Goal: Task Accomplishment & Management: Use online tool/utility

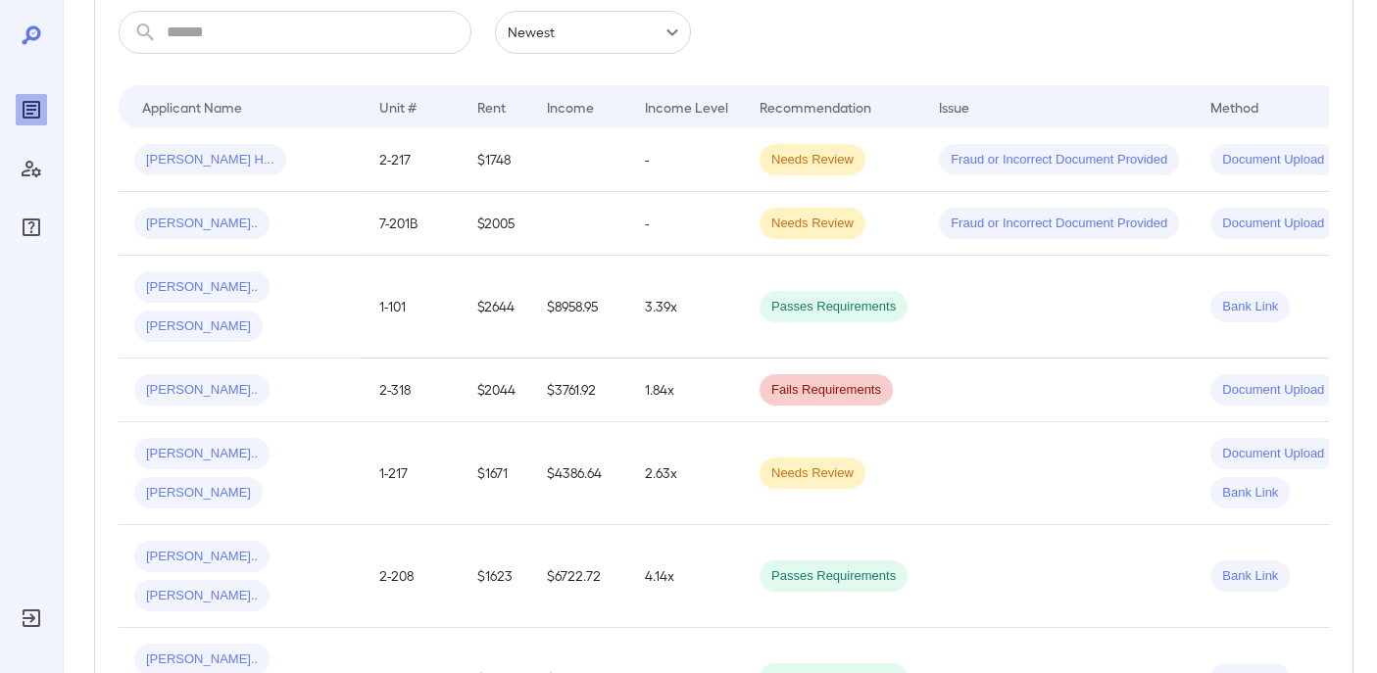
scroll to position [133, 0]
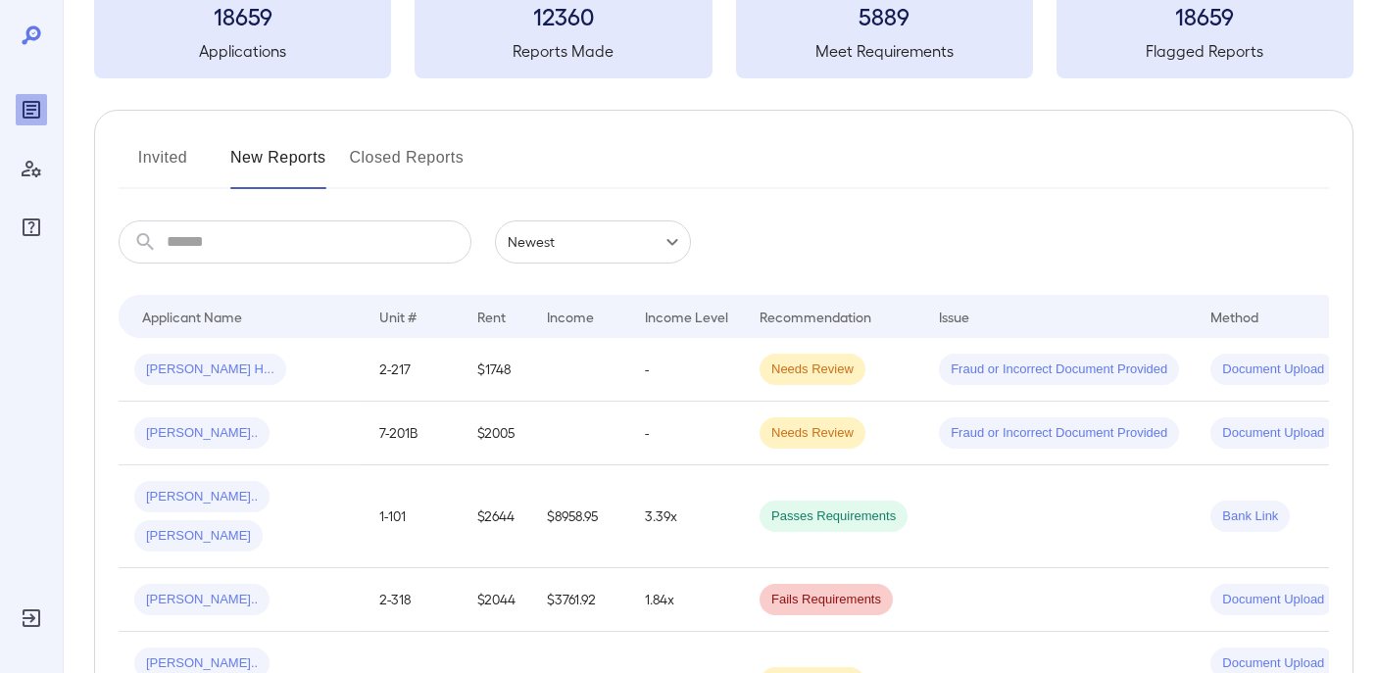
click at [305, 253] on input "text" at bounding box center [319, 242] width 305 height 43
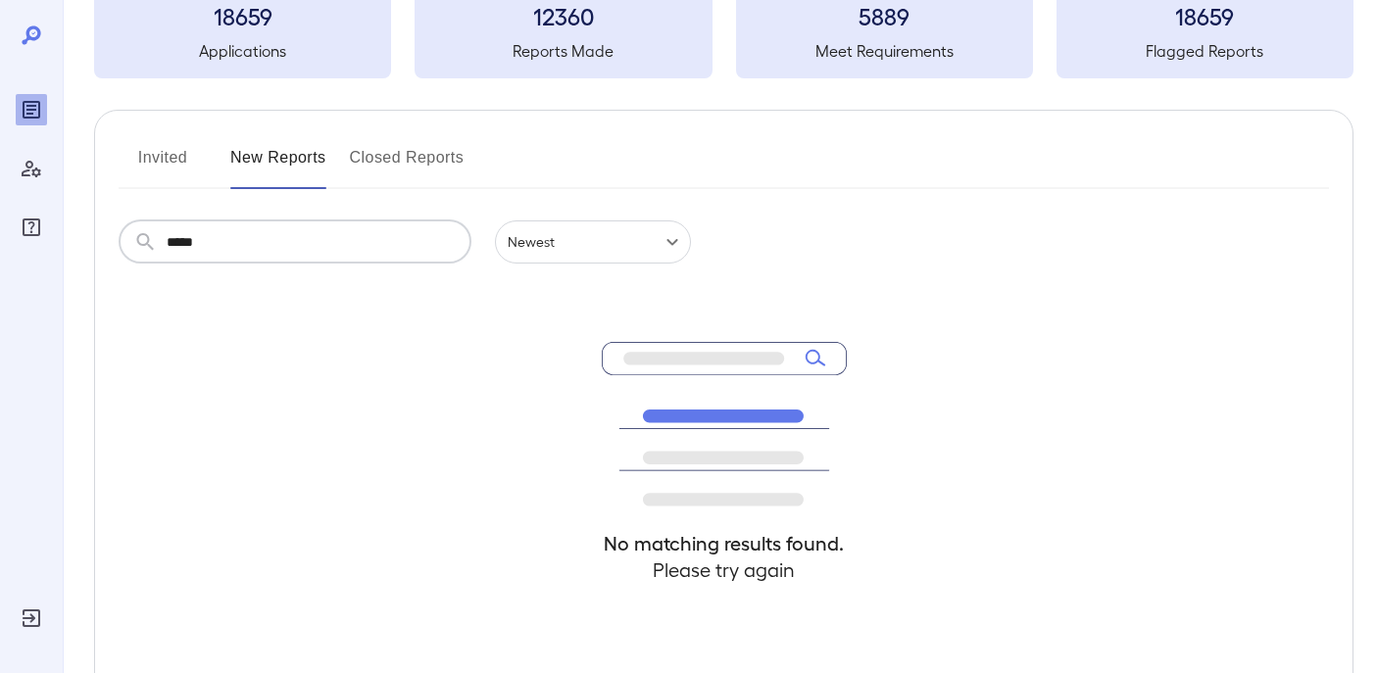
scroll to position [0, 0]
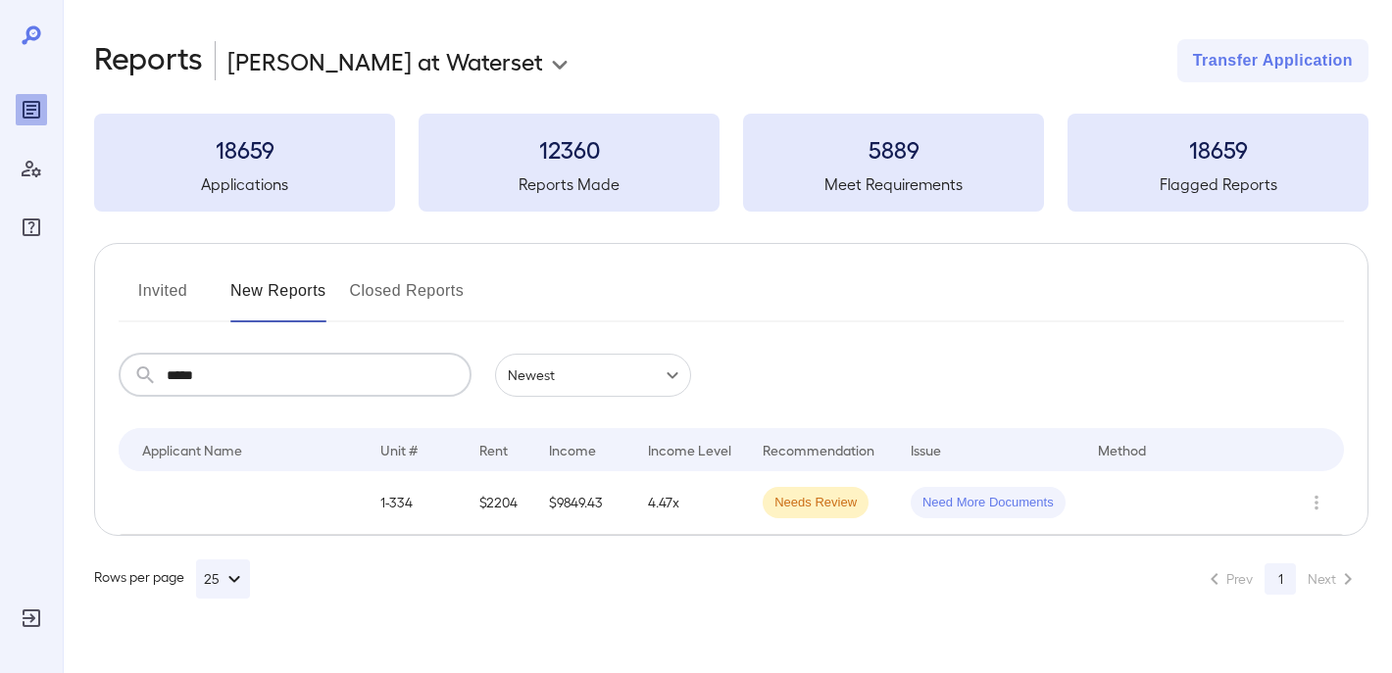
type input "*****"
click at [175, 289] on button "Invited" at bounding box center [163, 298] width 88 height 47
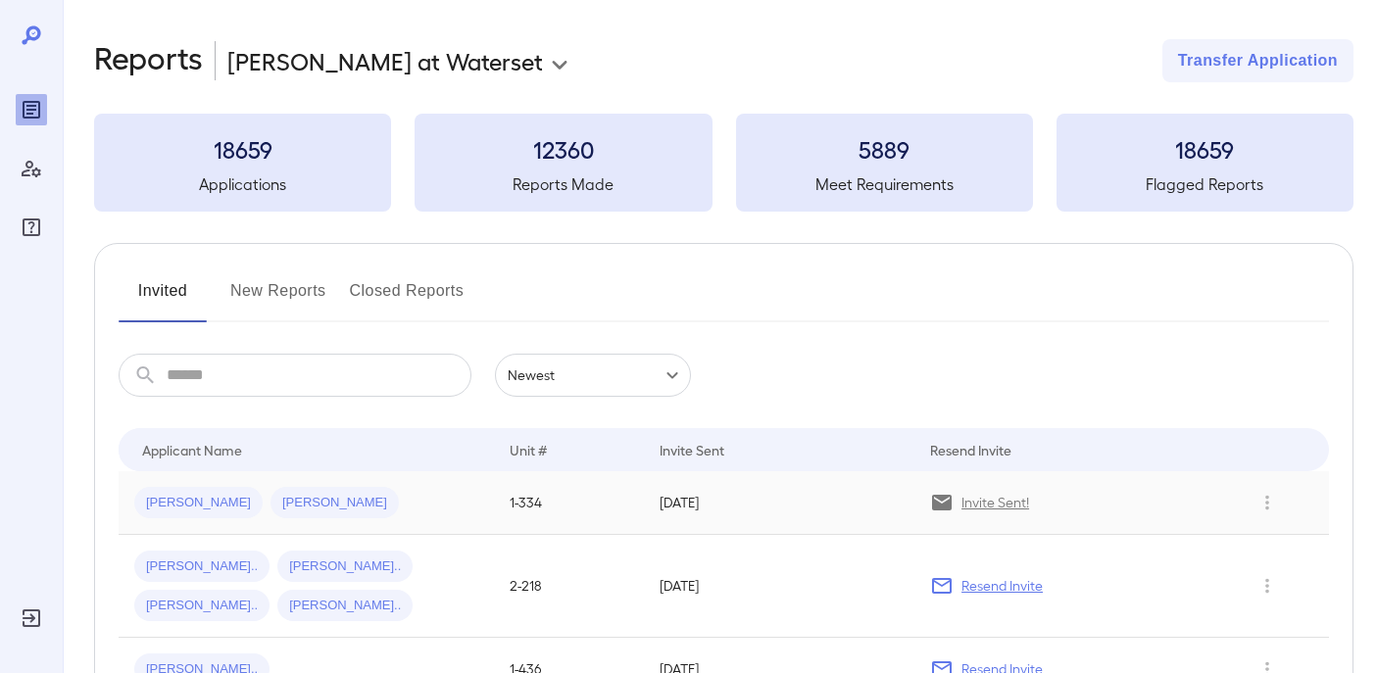
click at [438, 498] on div "[PERSON_NAME] [PERSON_NAME]" at bounding box center [306, 502] width 344 height 31
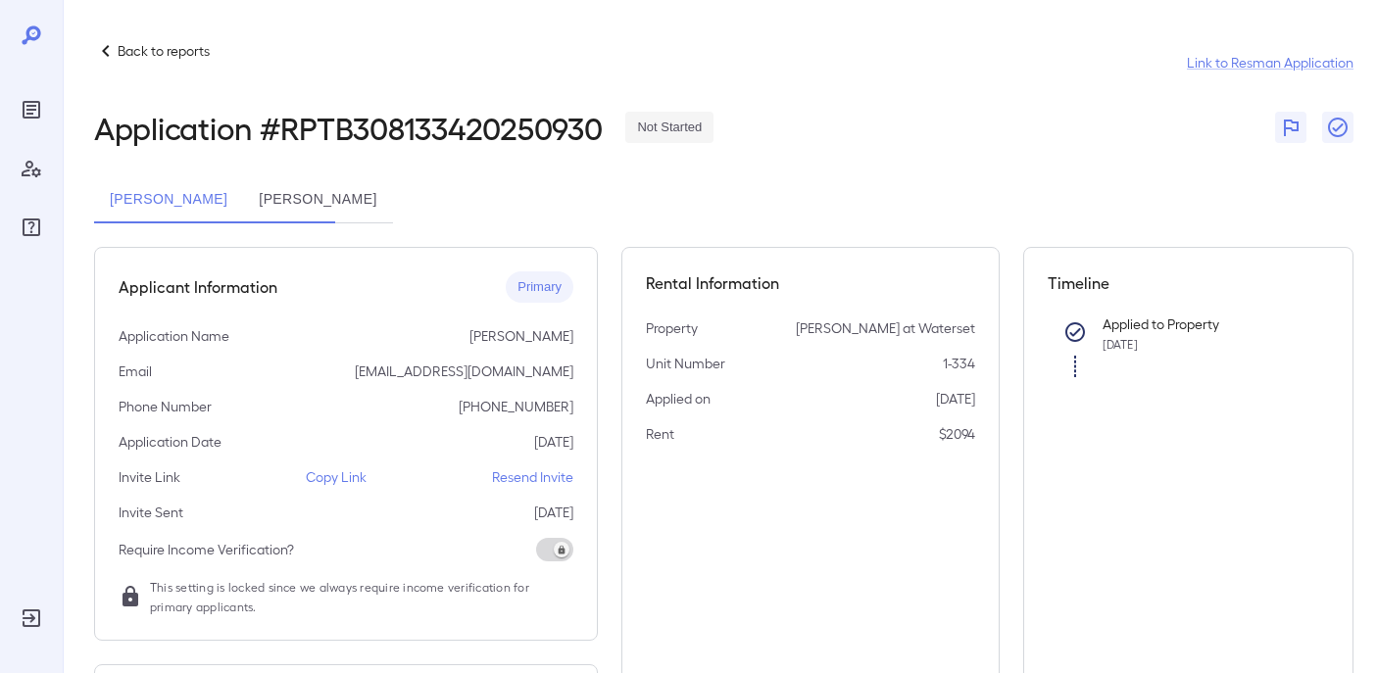
click at [335, 474] on p "Copy Link" at bounding box center [336, 478] width 61 height 20
